Goal: Transaction & Acquisition: Purchase product/service

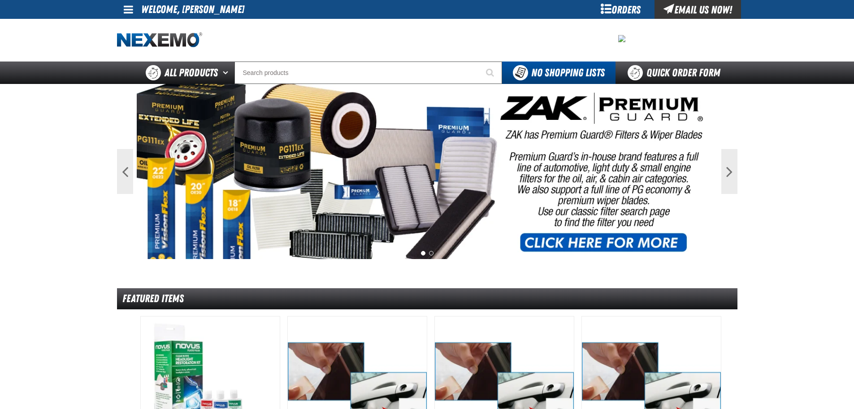
click at [623, 12] on div "Orders" at bounding box center [621, 9] width 67 height 19
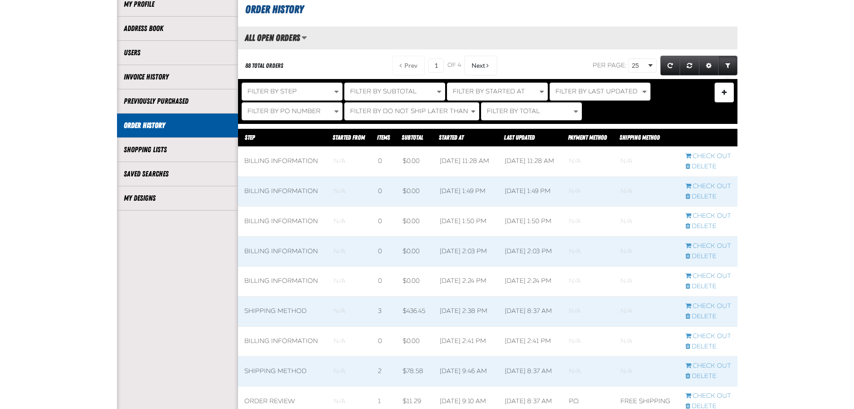
scroll to position [135, 0]
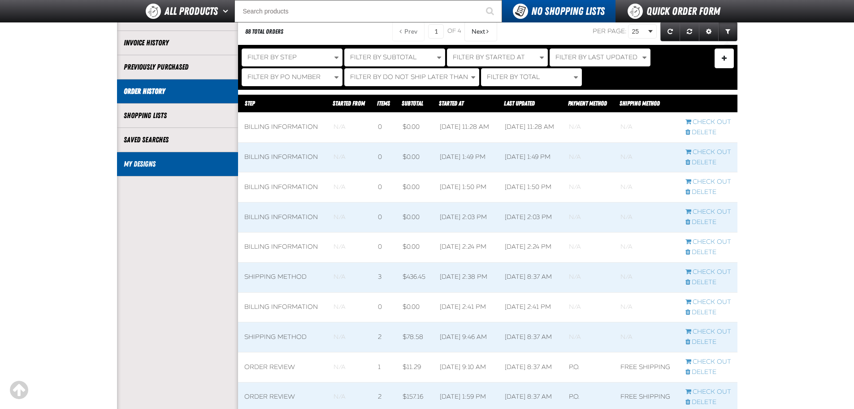
click at [135, 168] on link "My Designs" at bounding box center [178, 164] width 108 height 10
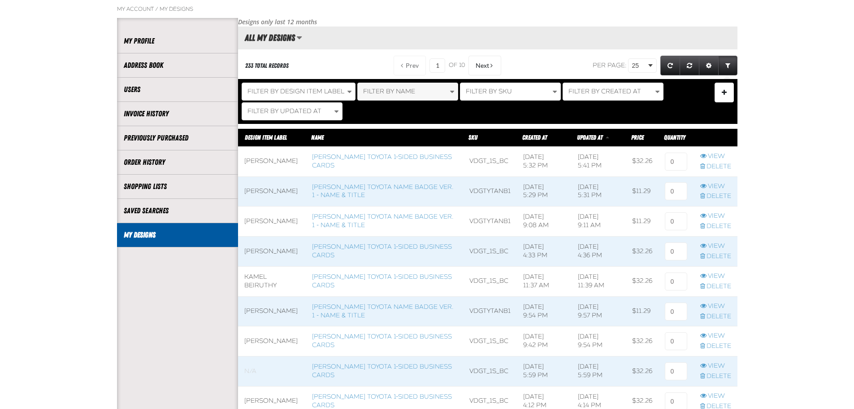
scroll to position [90, 0]
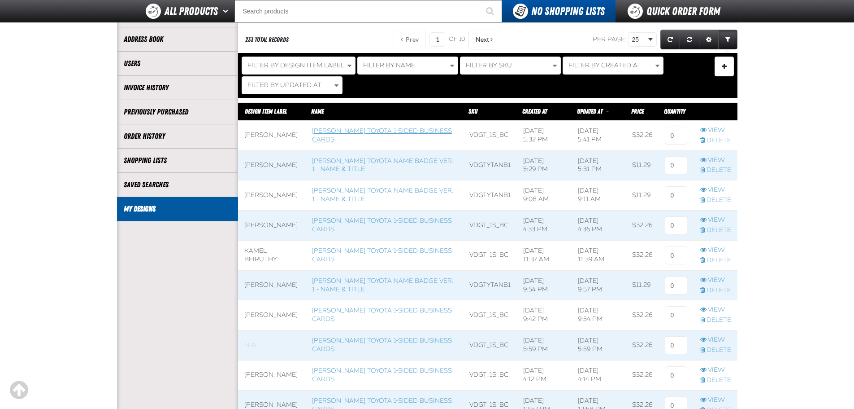
click at [379, 132] on link "[PERSON_NAME] Toyota 1-sided Business Cards" at bounding box center [382, 135] width 140 height 16
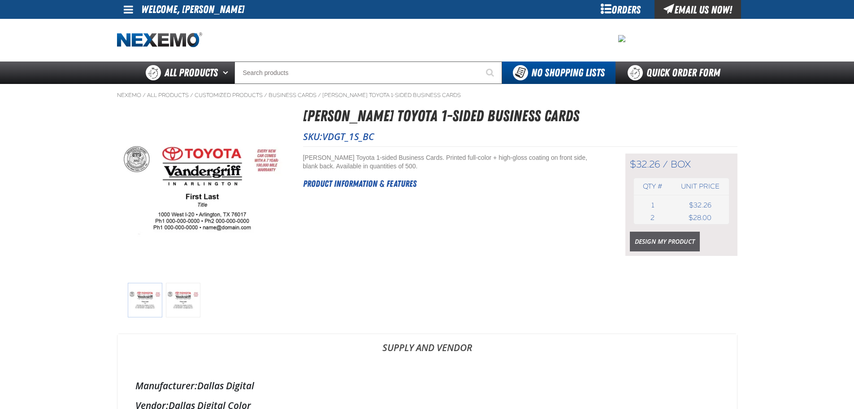
click at [655, 244] on link "Design My Product" at bounding box center [665, 241] width 70 height 20
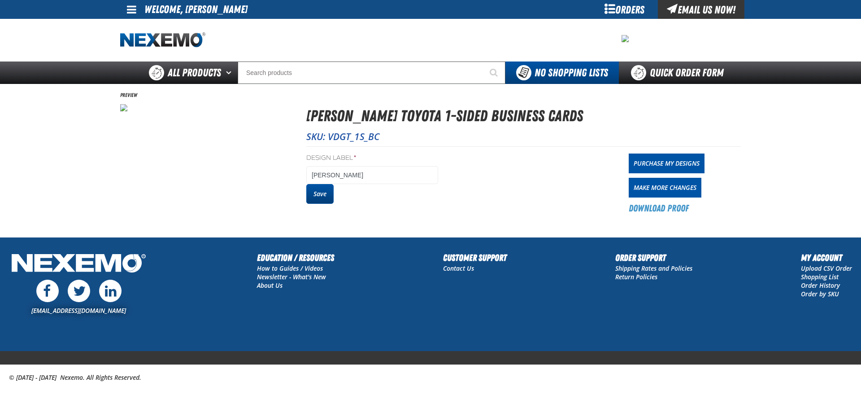
click at [311, 196] on button "Save" at bounding box center [319, 194] width 27 height 20
drag, startPoint x: 0, startPoint y: 0, endPoint x: 638, endPoint y: 160, distance: 657.5
click at [638, 160] on link "Purchase My Designs" at bounding box center [667, 163] width 76 height 20
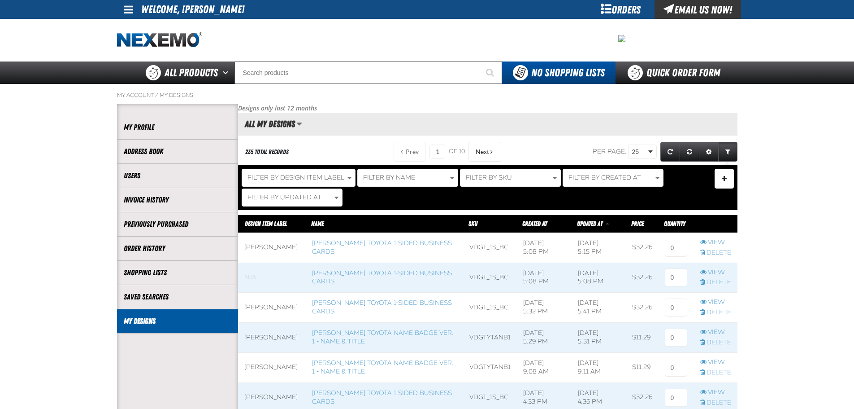
scroll to position [0, 0]
click at [382, 334] on link "Vandergriff Toyota Name Badge Ver. 1 - Name & Title" at bounding box center [383, 337] width 142 height 16
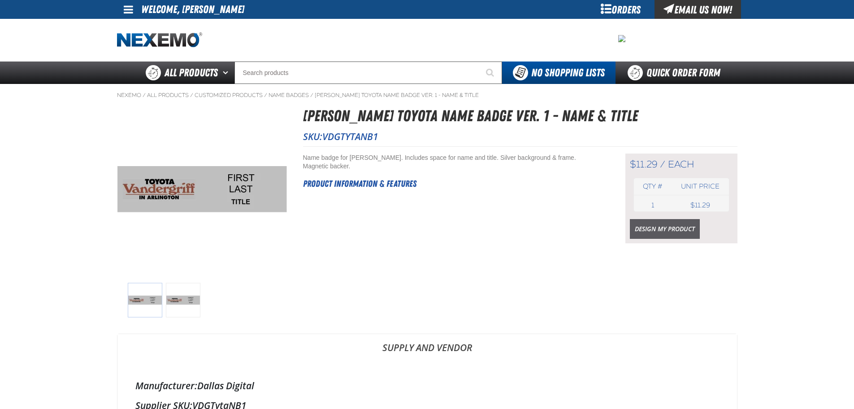
click at [681, 227] on link "Design My Product" at bounding box center [665, 229] width 70 height 20
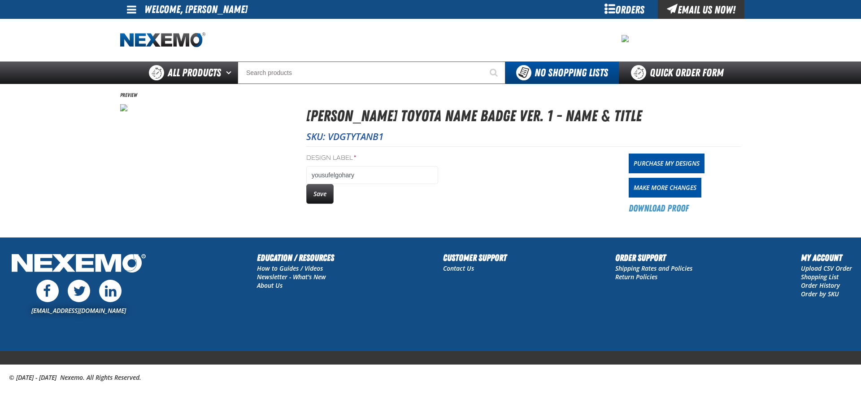
click at [406, 161] on label "Design Label *" at bounding box center [372, 158] width 132 height 9
click at [406, 166] on input "yousufelgohary" at bounding box center [372, 175] width 132 height 18
click at [398, 173] on input "yousufelgohary" at bounding box center [372, 175] width 132 height 18
click at [330, 174] on input "yousufelgohary" at bounding box center [372, 175] width 132 height 18
click at [315, 175] on input "yousuf elgohary" at bounding box center [372, 175] width 132 height 18
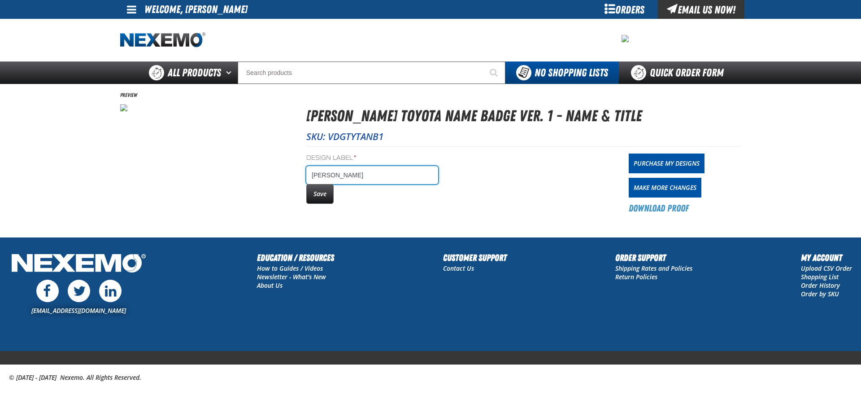
type input "[PERSON_NAME]"
click at [311, 191] on button "Save" at bounding box center [319, 194] width 27 height 20
click at [652, 167] on link "Purchase My Designs" at bounding box center [667, 163] width 76 height 20
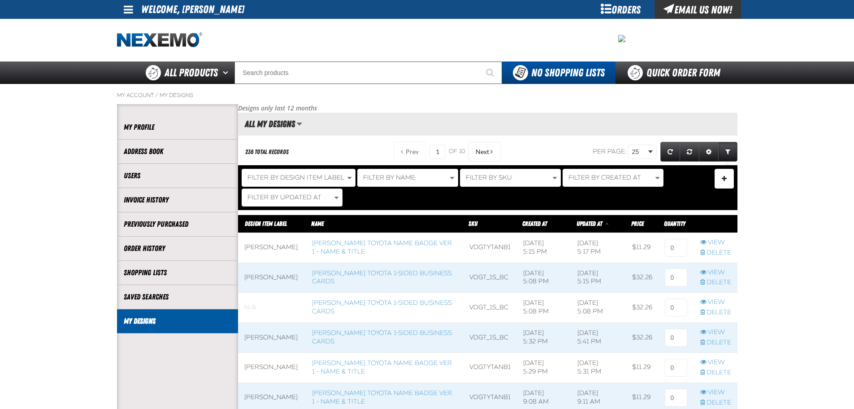
scroll to position [0, 0]
click at [387, 372] on link "Vandergriff Toyota Name Badge Ver. 1 - Name & Title" at bounding box center [383, 367] width 142 height 16
click at [278, 331] on span at bounding box center [272, 337] width 68 height 30
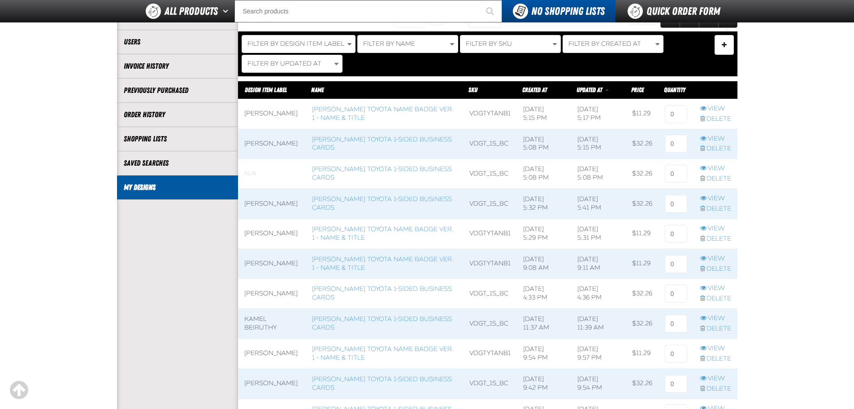
scroll to position [135, 0]
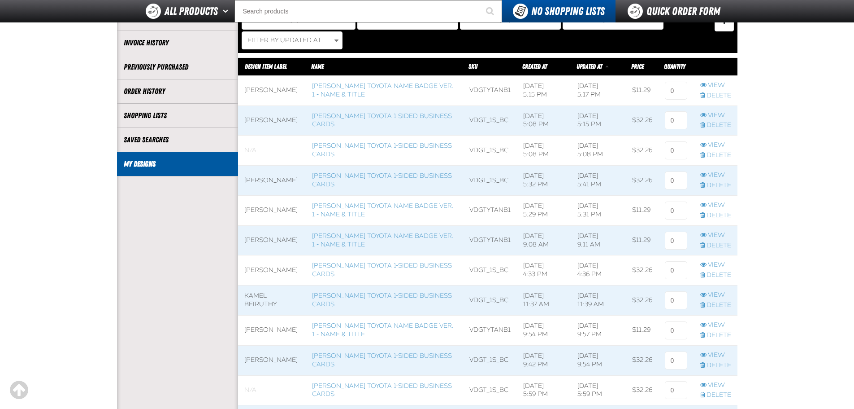
click at [263, 359] on span at bounding box center [272, 360] width 68 height 30
click at [283, 324] on span at bounding box center [272, 330] width 68 height 30
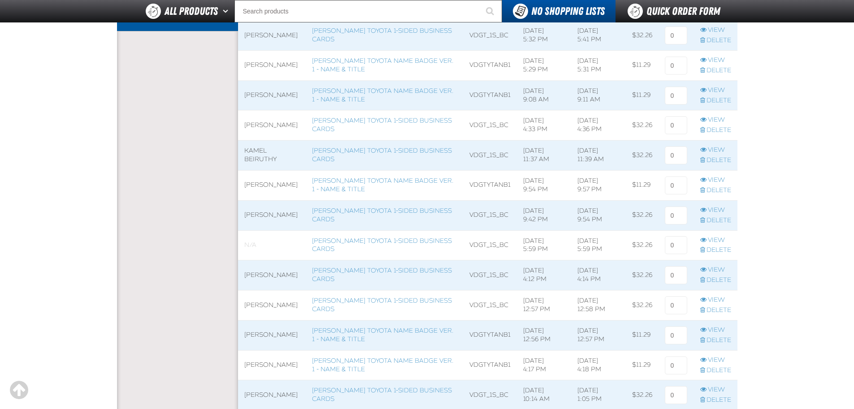
scroll to position [314, 0]
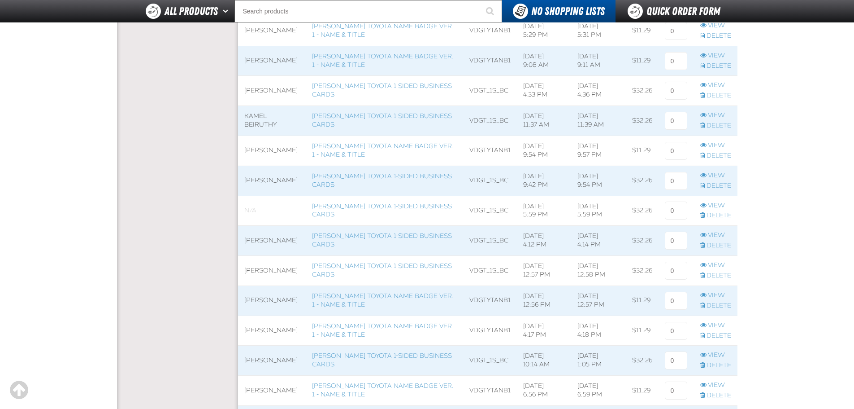
click at [280, 322] on span at bounding box center [272, 331] width 68 height 30
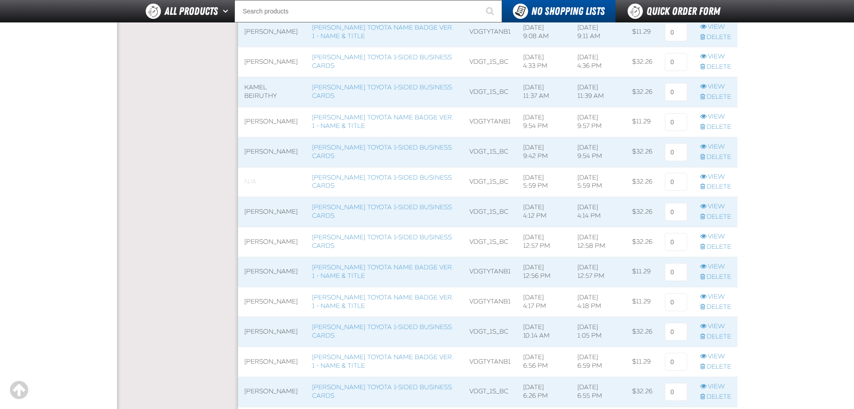
scroll to position [359, 0]
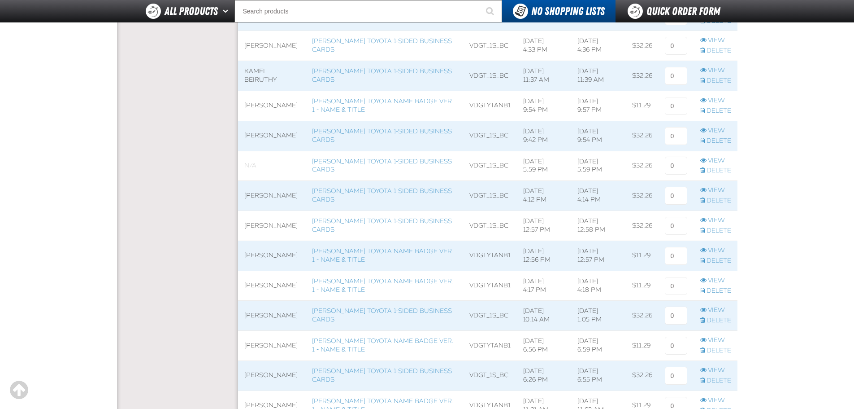
click at [272, 343] on span at bounding box center [272, 346] width 68 height 30
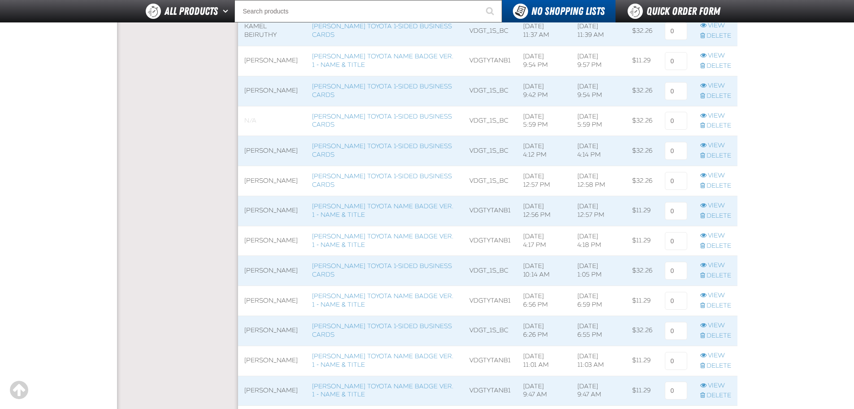
scroll to position [628, 0]
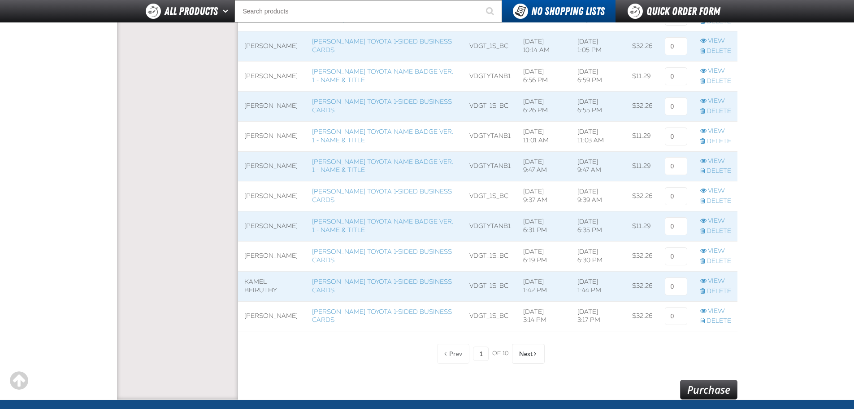
click at [266, 279] on td "Kamel Beiruthy" at bounding box center [272, 286] width 68 height 30
click at [339, 165] on span at bounding box center [384, 167] width 157 height 30
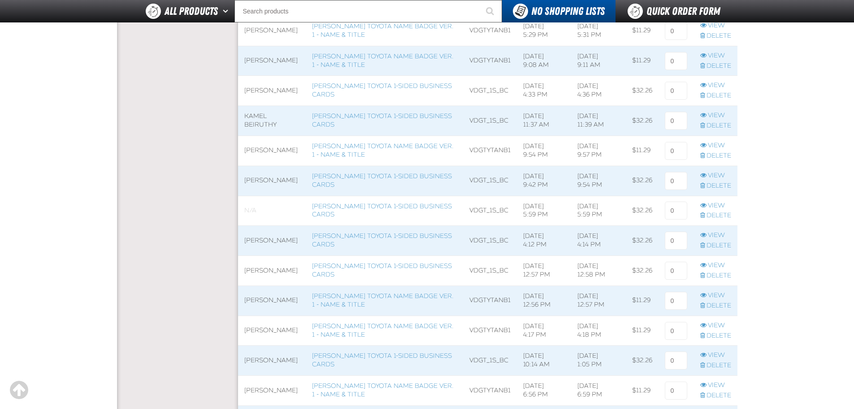
scroll to position [135, 0]
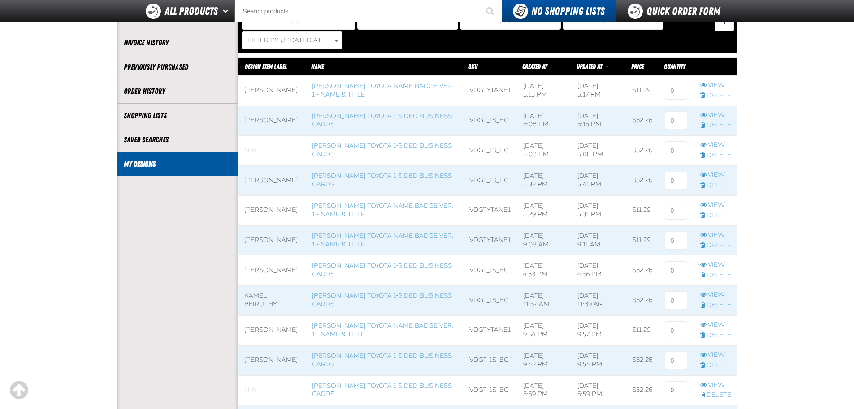
click at [306, 88] on span at bounding box center [272, 91] width 68 height 30
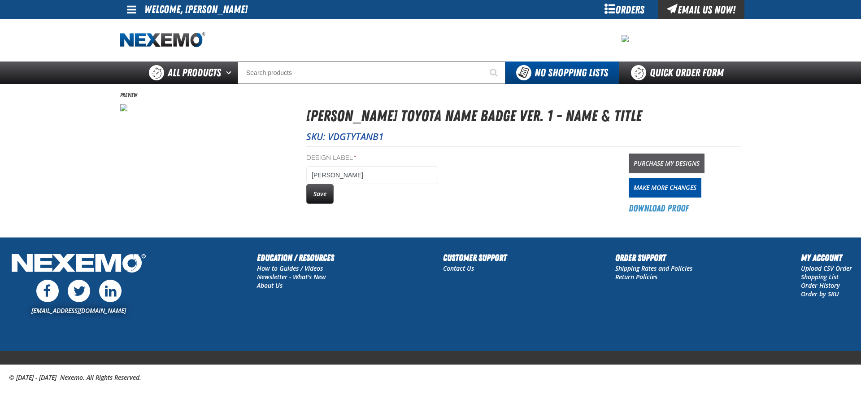
click at [639, 163] on link "Purchase My Designs" at bounding box center [667, 163] width 76 height 20
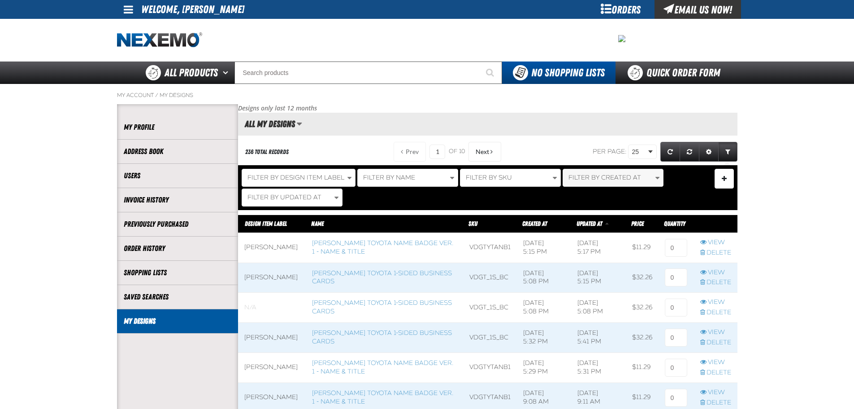
scroll to position [0, 0]
click at [675, 251] on input at bounding box center [676, 248] width 22 height 18
type input "1"
click at [669, 283] on input at bounding box center [676, 277] width 22 height 18
type input "1"
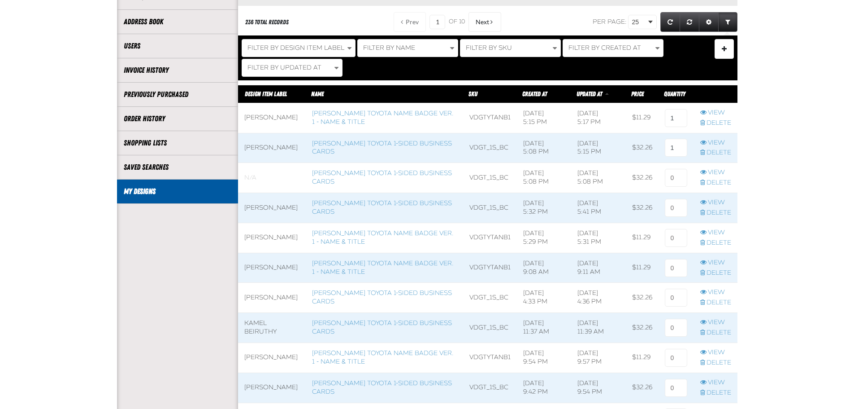
scroll to position [0, 0]
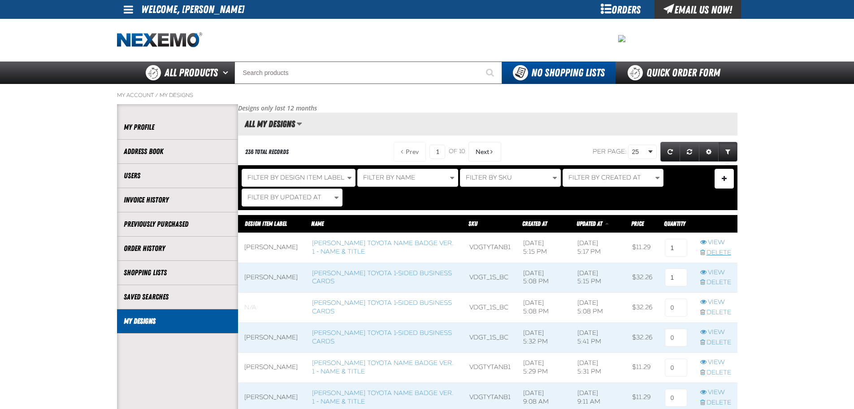
click at [713, 248] on link "Delete" at bounding box center [716, 252] width 31 height 9
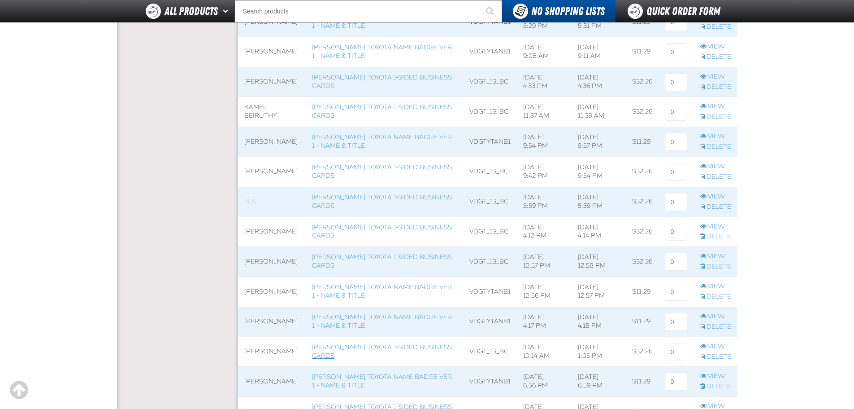
scroll to position [314, 0]
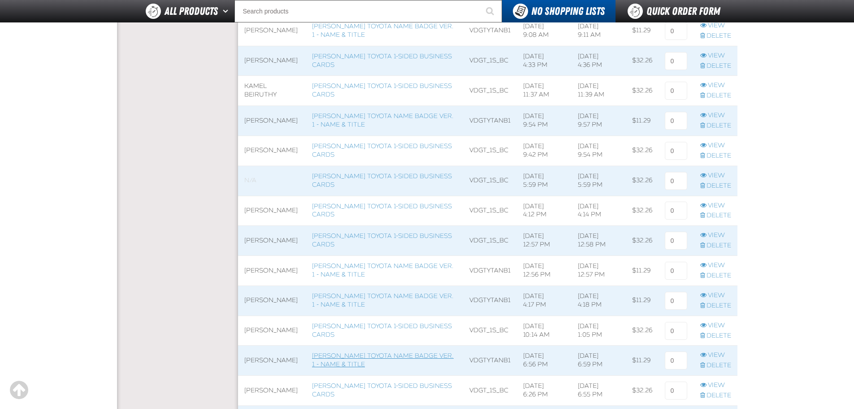
click at [375, 357] on link "[PERSON_NAME] Toyota Name Badge Ver. 1 - Name & Title" at bounding box center [383, 360] width 142 height 16
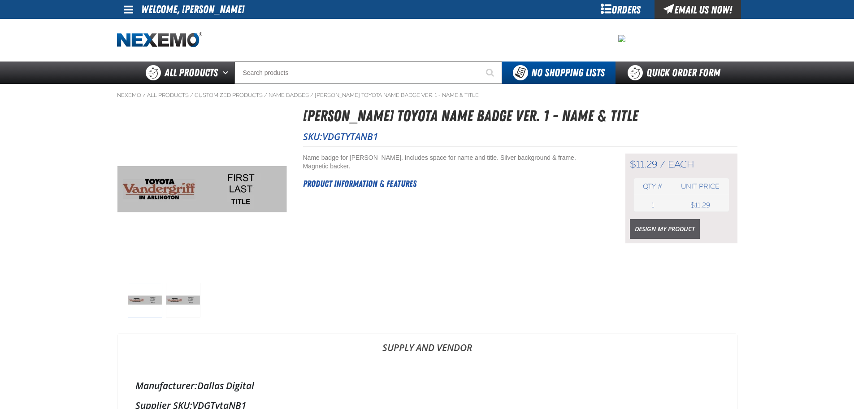
click at [655, 231] on link "Design My Product" at bounding box center [665, 229] width 70 height 20
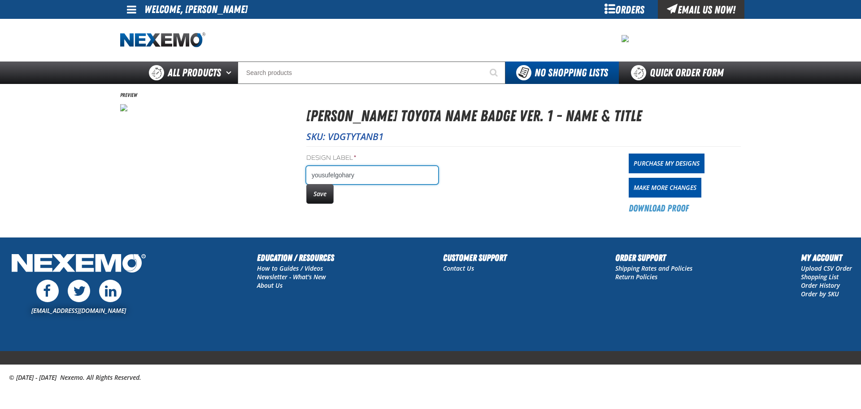
click at [402, 176] on input "yousufelgohary" at bounding box center [372, 175] width 132 height 18
click at [329, 175] on input "yousufelgohary" at bounding box center [372, 175] width 132 height 18
click at [332, 177] on input "yousufelgohary" at bounding box center [372, 175] width 132 height 18
click at [374, 178] on input "yousuf elgohary" at bounding box center [372, 175] width 132 height 18
type input "Yousuf Elgohary"
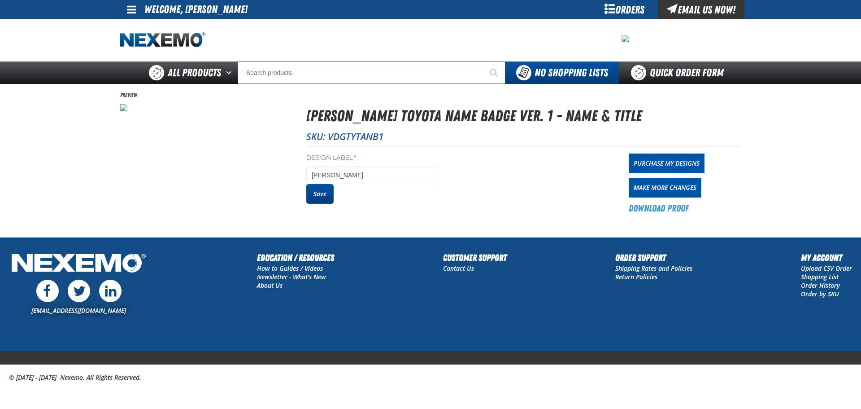
click at [324, 192] on button "Save" at bounding box center [319, 194] width 27 height 20
click at [686, 161] on link "Purchase My Designs" at bounding box center [667, 163] width 76 height 20
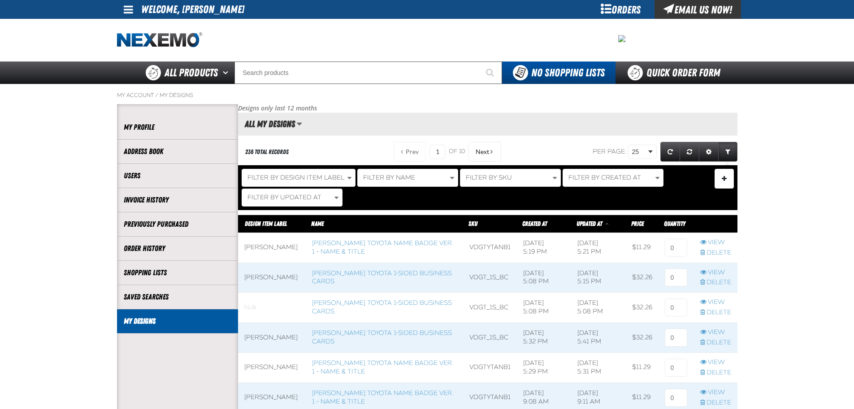
scroll to position [0, 0]
click at [673, 247] on input at bounding box center [676, 248] width 22 height 18
type input "1"
click at [673, 274] on input at bounding box center [676, 277] width 22 height 18
type input "1"
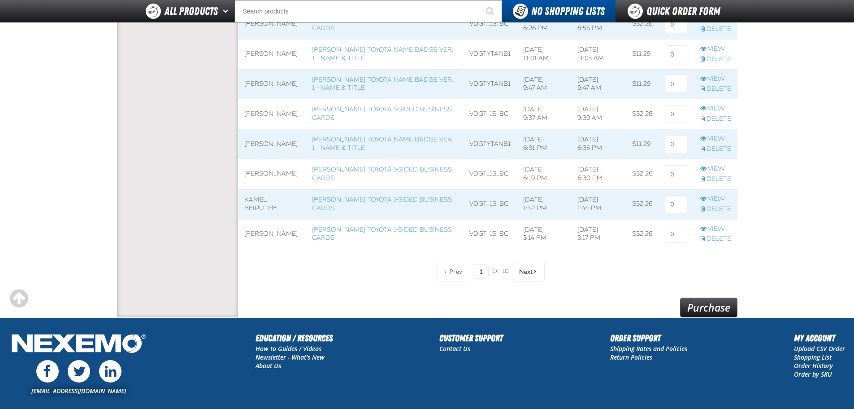
scroll to position [718, 0]
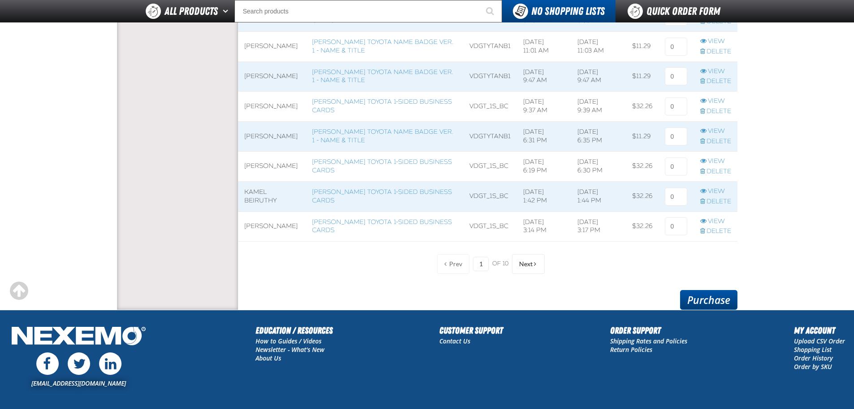
click at [719, 298] on link "Purchase" at bounding box center [708, 300] width 57 height 20
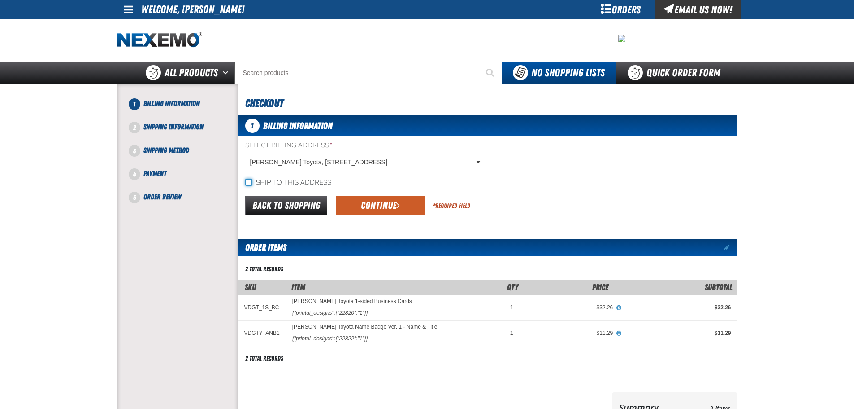
click at [248, 182] on input "Ship to this address" at bounding box center [248, 182] width 7 height 7
checkbox input "true"
click at [355, 203] on button "Continue" at bounding box center [381, 206] width 90 height 20
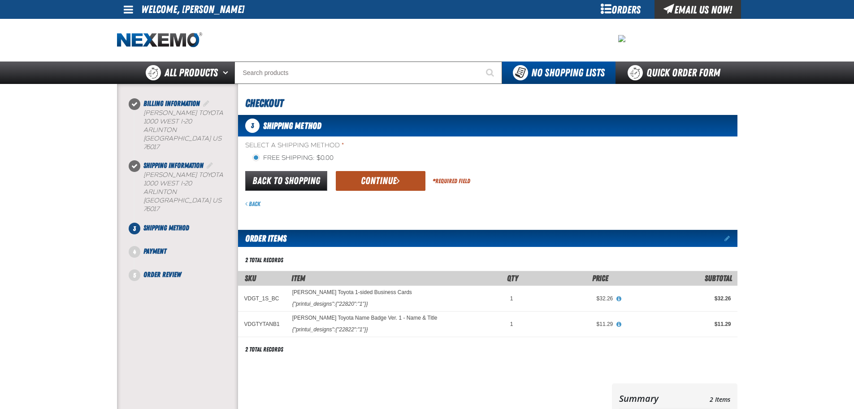
click at [364, 187] on button "Continue" at bounding box center [381, 181] width 90 height 20
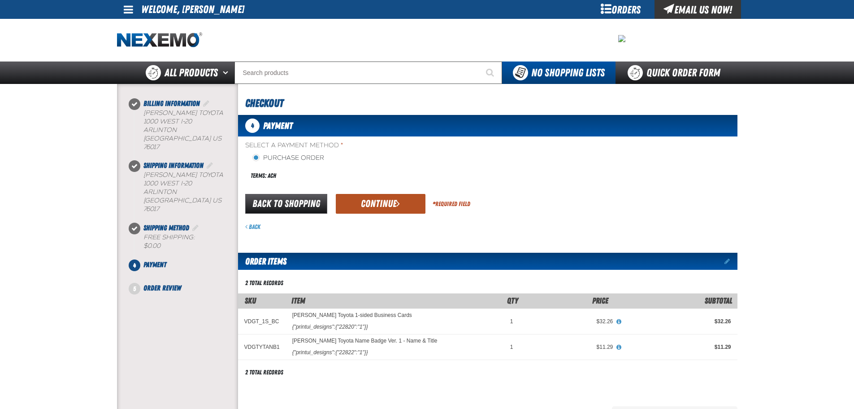
click at [368, 202] on button "Continue" at bounding box center [381, 204] width 90 height 20
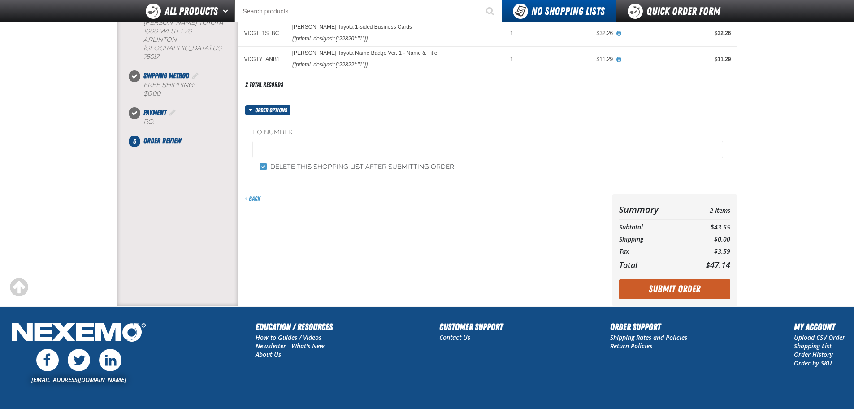
scroll to position [135, 0]
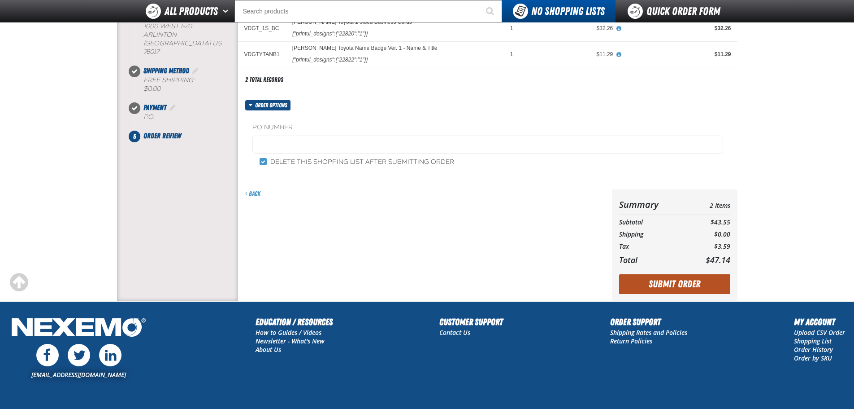
click at [696, 282] on button "Submit Order" at bounding box center [674, 284] width 111 height 20
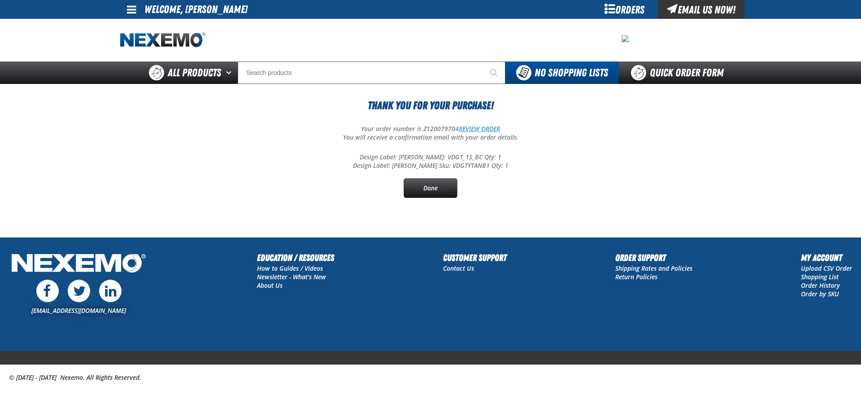
click at [491, 126] on link "REVIEW ORDER" at bounding box center [479, 128] width 41 height 9
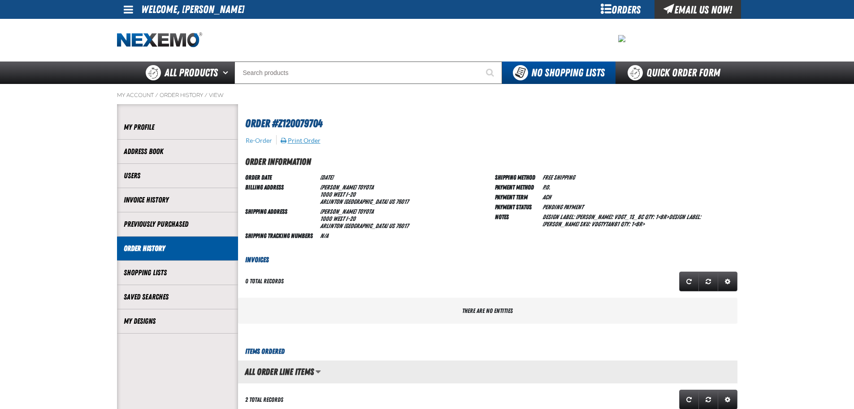
click at [291, 139] on button "Print Order" at bounding box center [300, 140] width 41 height 8
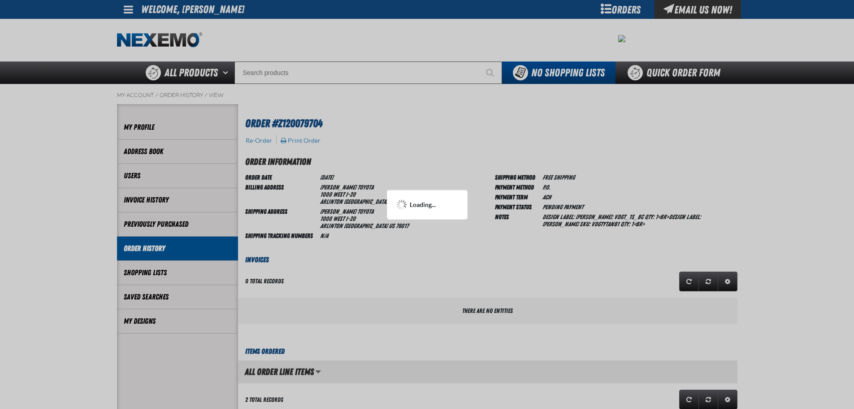
click at [328, 92] on div at bounding box center [427, 204] width 854 height 409
